Goal: Information Seeking & Learning: Learn about a topic

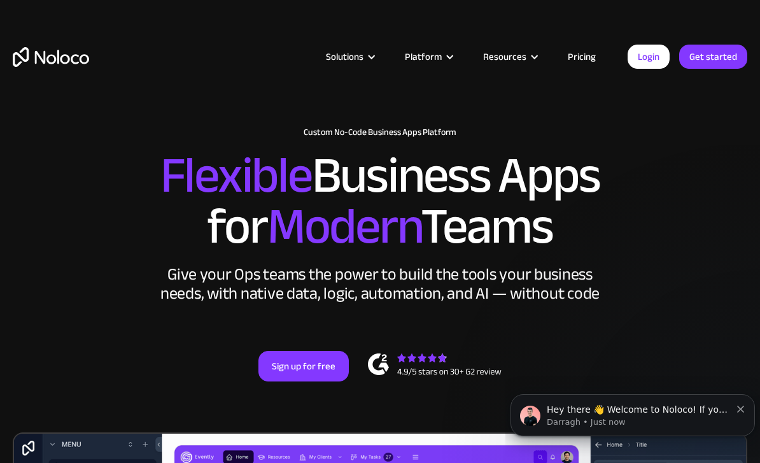
click at [580, 54] on link "Pricing" at bounding box center [582, 56] width 60 height 17
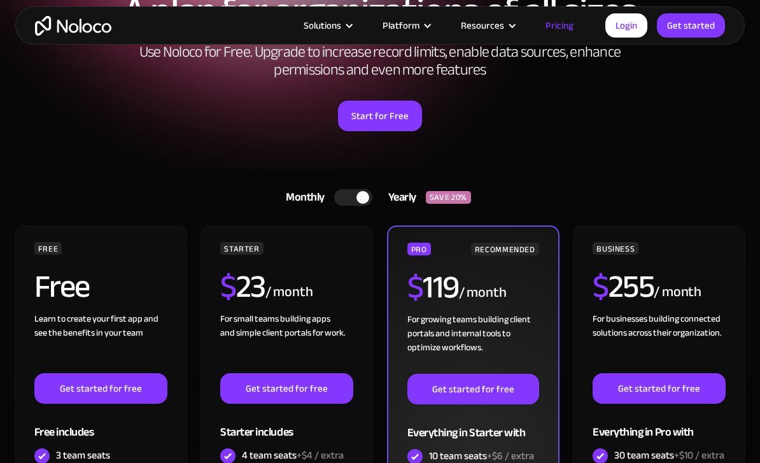
scroll to position [150, 0]
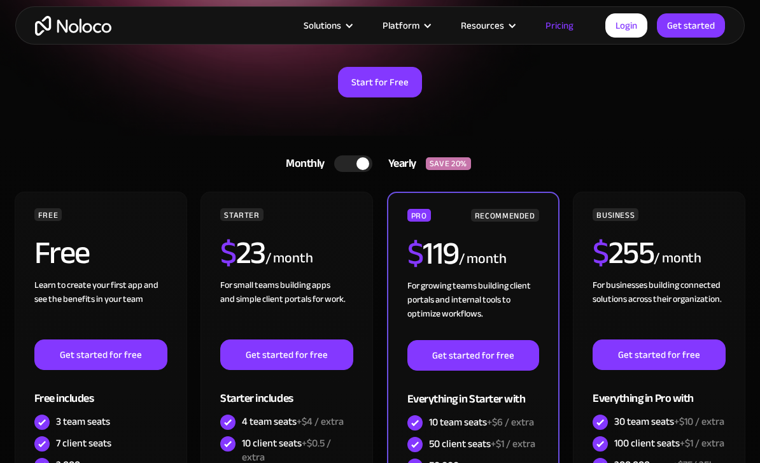
click at [357, 161] on div at bounding box center [362, 163] width 13 height 13
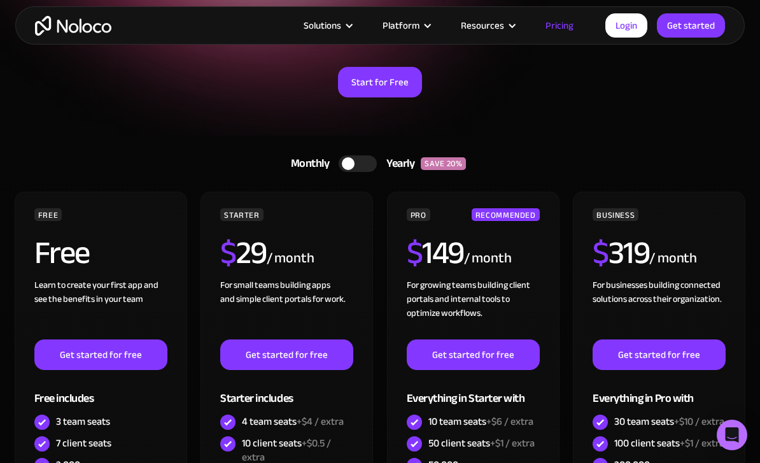
click at [358, 161] on div at bounding box center [358, 163] width 38 height 17
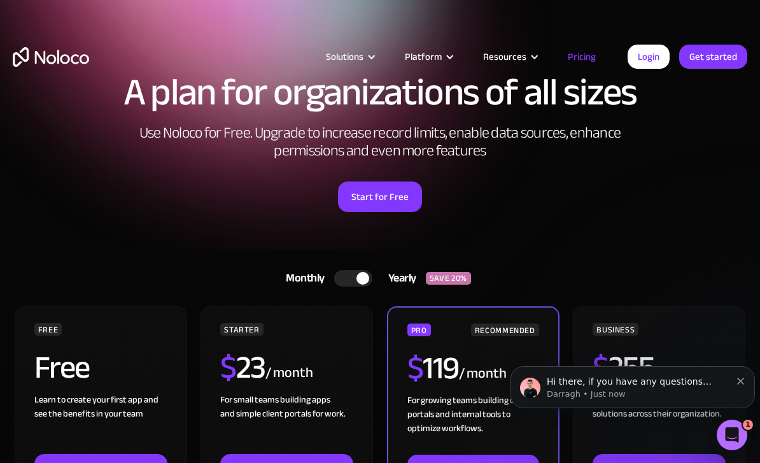
scroll to position [0, 0]
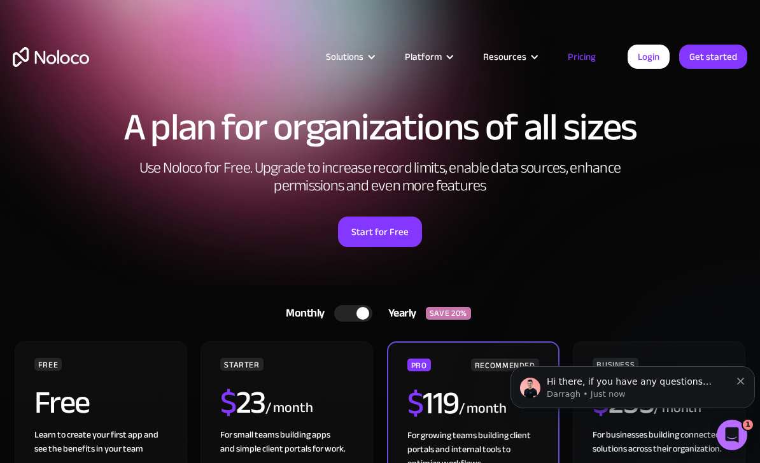
click at [356, 60] on div "Solutions" at bounding box center [345, 56] width 38 height 17
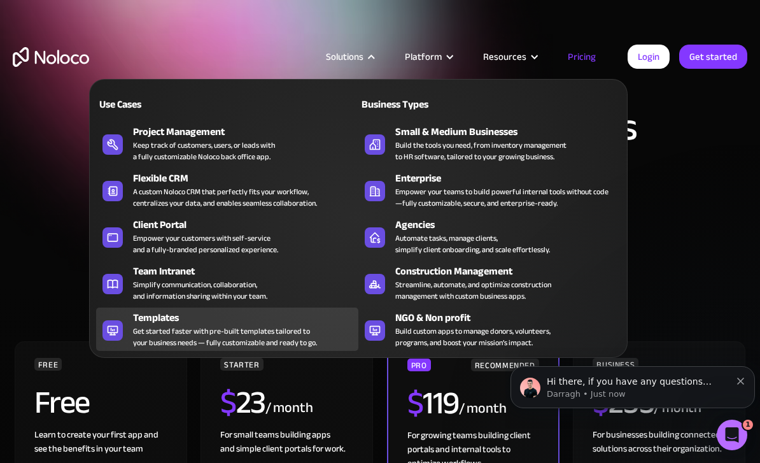
click at [272, 321] on div "Templates" at bounding box center [248, 317] width 231 height 15
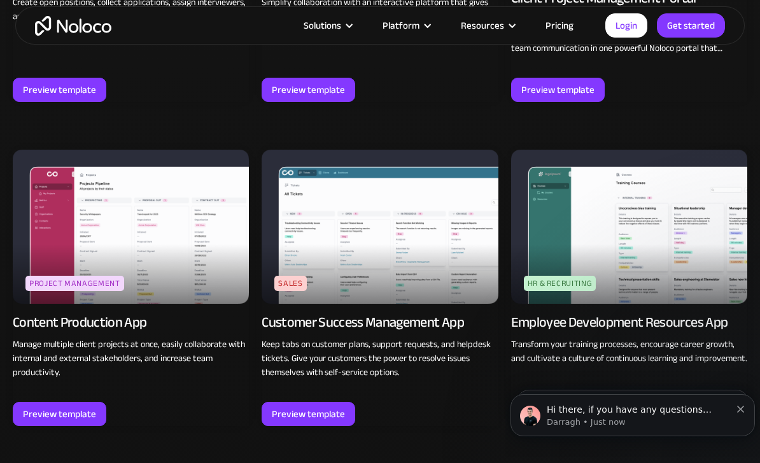
scroll to position [1082, 0]
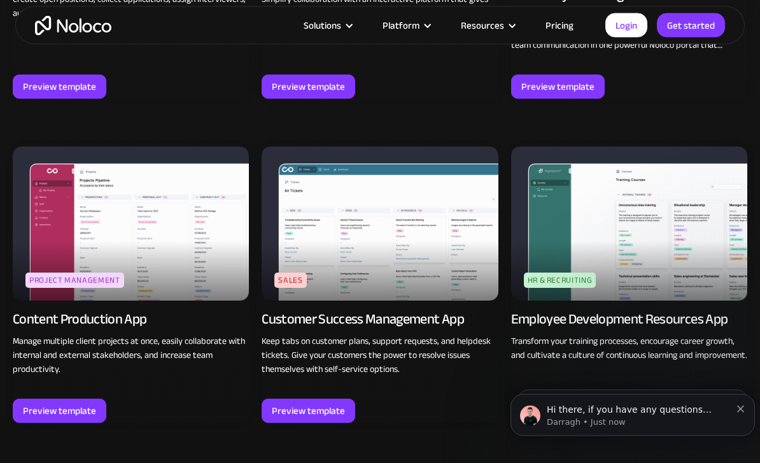
click at [602, 216] on img at bounding box center [629, 223] width 236 height 153
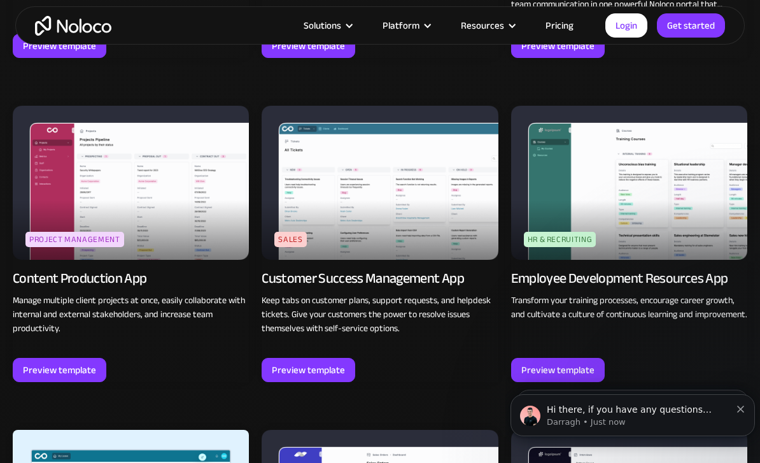
click at [159, 178] on img at bounding box center [131, 182] width 236 height 153
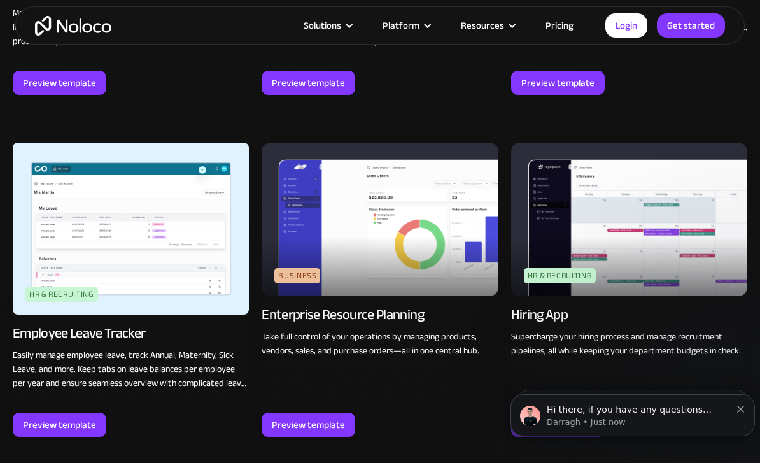
scroll to position [1414, 0]
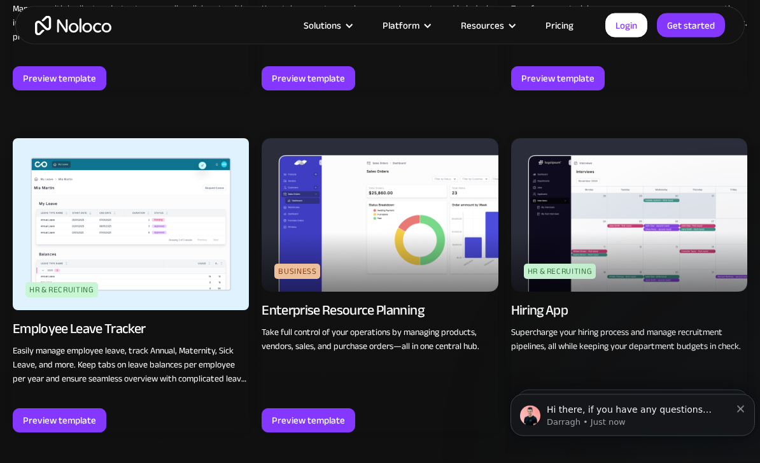
click at [644, 227] on img at bounding box center [629, 215] width 236 height 153
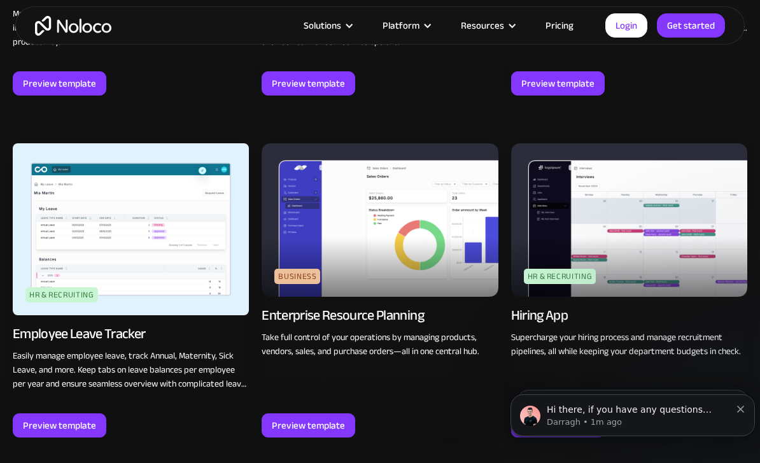
scroll to position [1409, 0]
click at [616, 235] on img at bounding box center [629, 220] width 236 height 153
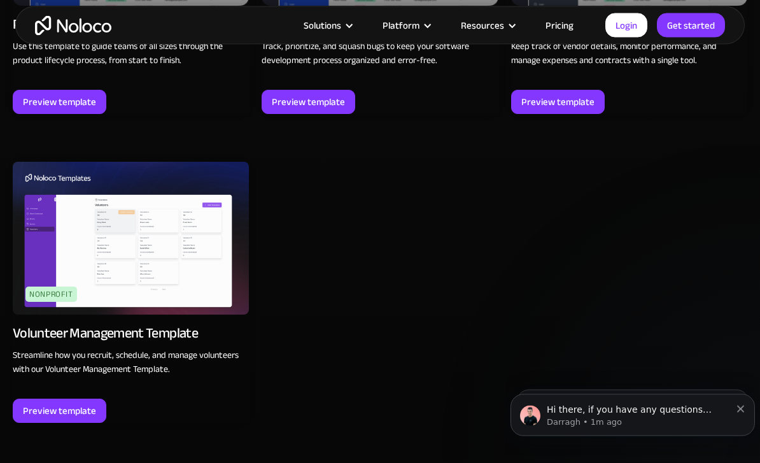
scroll to position [3669, 0]
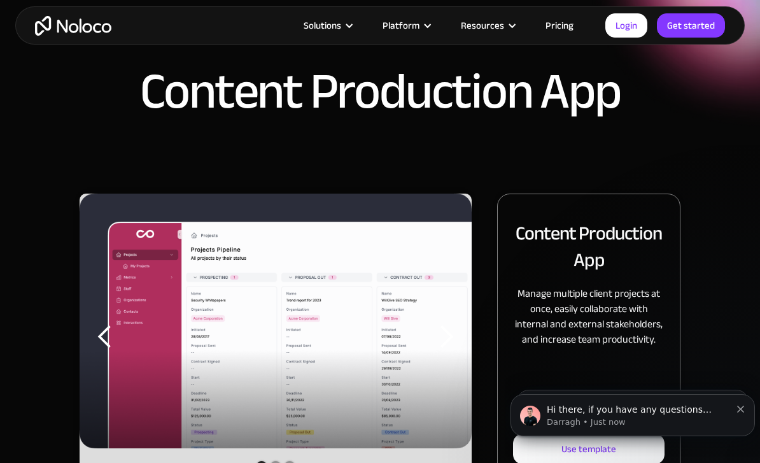
scroll to position [64, 0]
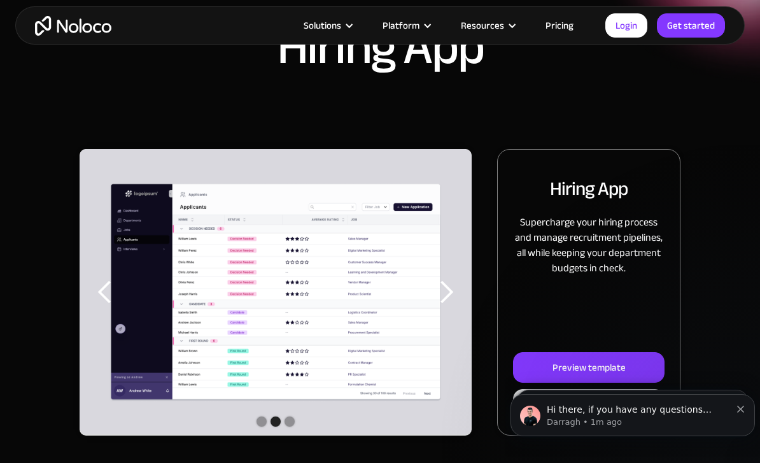
scroll to position [108, 0]
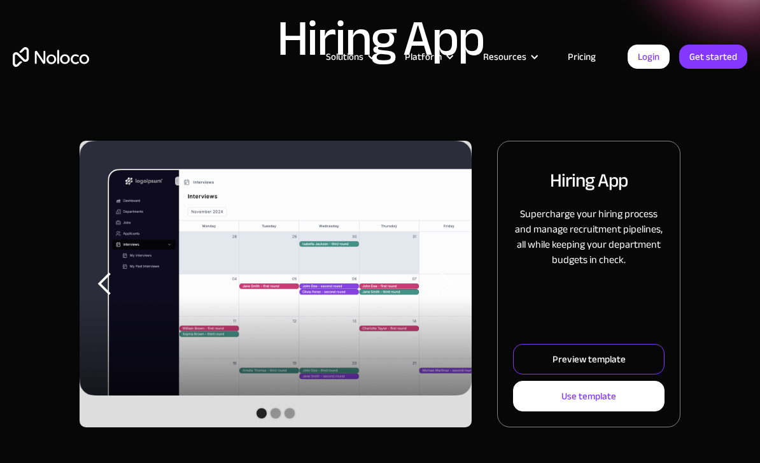
scroll to position [71, 0]
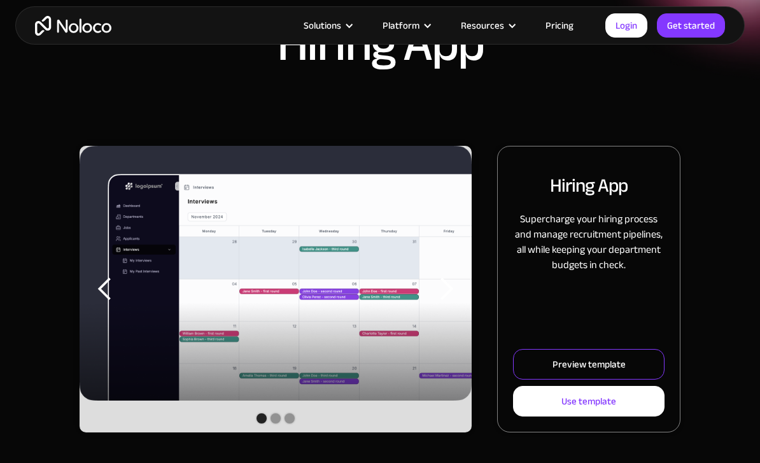
click at [592, 367] on div "Preview template" at bounding box center [589, 364] width 73 height 17
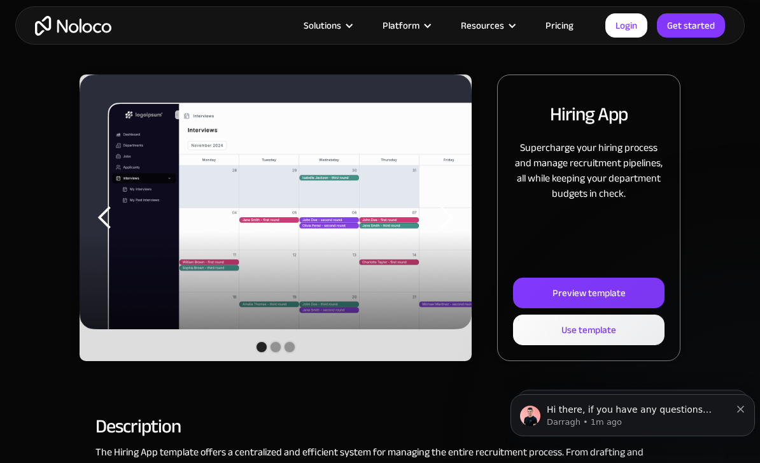
scroll to position [0, 0]
